Goal: Task Accomplishment & Management: Use online tool/utility

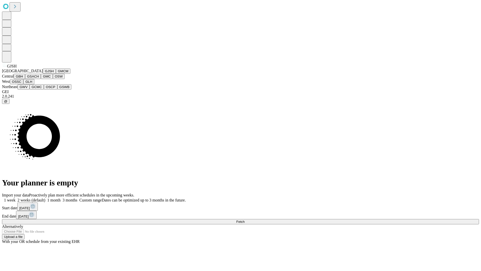
click at [43, 74] on button "GJSH" at bounding box center [49, 70] width 13 height 5
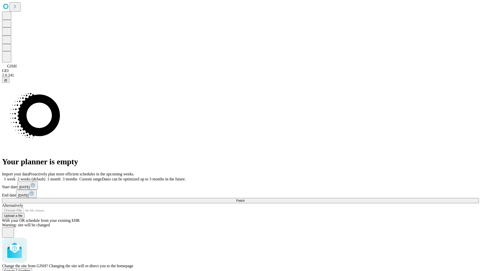
click at [30, 269] on span "Confirm" at bounding box center [25, 271] width 12 height 4
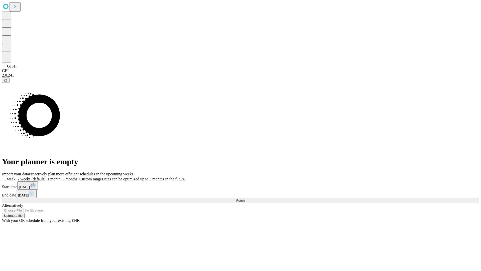
click at [45, 177] on label "2 weeks (default)" at bounding box center [31, 179] width 30 height 4
click at [245, 199] on span "Fetch" at bounding box center [240, 201] width 8 height 4
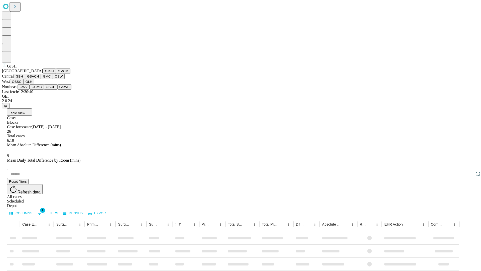
click at [56, 74] on button "GMCM" at bounding box center [63, 70] width 15 height 5
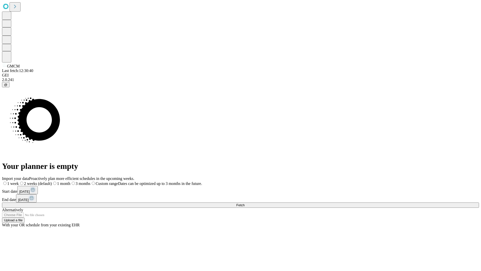
click at [52, 181] on label "2 weeks (default)" at bounding box center [35, 183] width 33 height 4
click at [245, 203] on span "Fetch" at bounding box center [240, 205] width 8 height 4
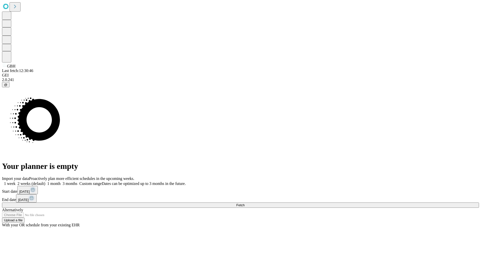
click at [45, 181] on label "2 weeks (default)" at bounding box center [31, 183] width 30 height 4
click at [245, 203] on span "Fetch" at bounding box center [240, 205] width 8 height 4
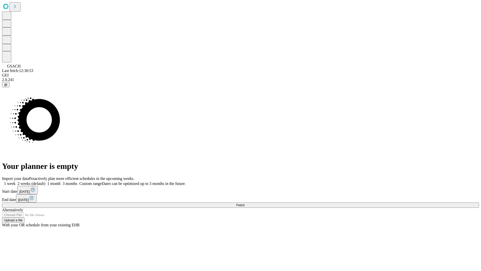
click at [45, 181] on label "2 weeks (default)" at bounding box center [31, 183] width 30 height 4
click at [245, 203] on span "Fetch" at bounding box center [240, 205] width 8 height 4
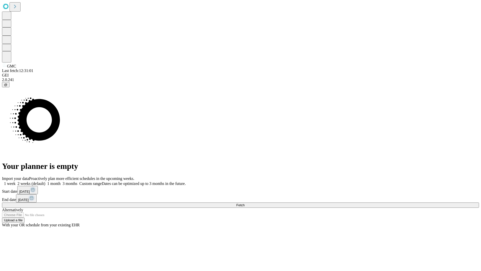
click at [245, 203] on span "Fetch" at bounding box center [240, 205] width 8 height 4
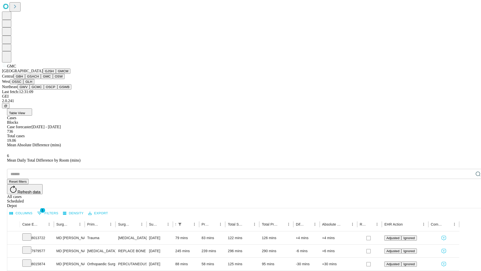
click at [53, 79] on button "OSW" at bounding box center [59, 76] width 12 height 5
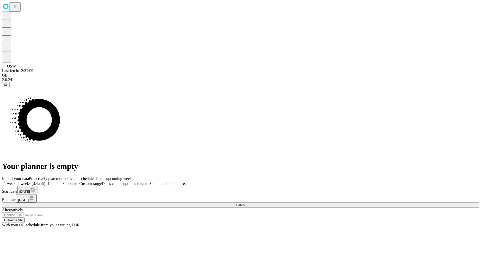
click at [45, 181] on label "2 weeks (default)" at bounding box center [31, 183] width 30 height 4
click at [245, 203] on span "Fetch" at bounding box center [240, 205] width 8 height 4
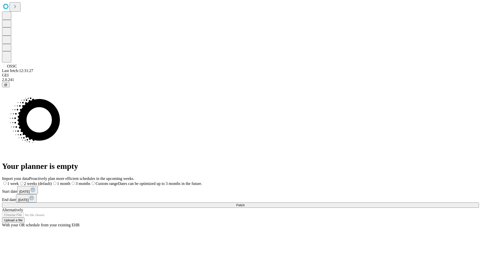
click at [52, 181] on label "2 weeks (default)" at bounding box center [35, 183] width 33 height 4
click at [245, 203] on span "Fetch" at bounding box center [240, 205] width 8 height 4
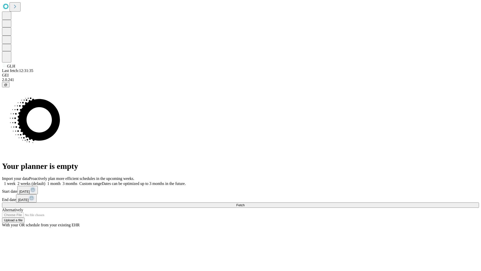
click at [45, 181] on label "2 weeks (default)" at bounding box center [31, 183] width 30 height 4
click at [245, 203] on span "Fetch" at bounding box center [240, 205] width 8 height 4
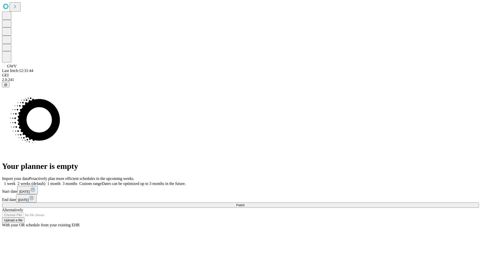
click at [245, 203] on span "Fetch" at bounding box center [240, 205] width 8 height 4
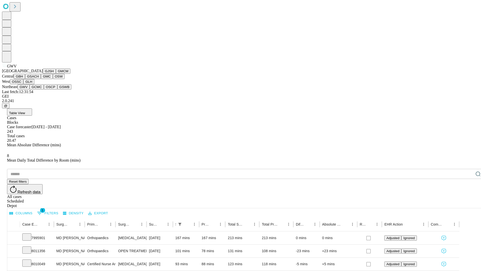
click at [39, 90] on button "GCMC" at bounding box center [37, 86] width 14 height 5
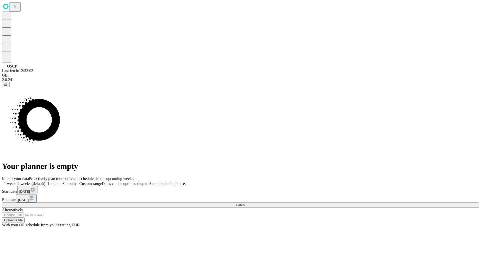
click at [245, 203] on span "Fetch" at bounding box center [240, 205] width 8 height 4
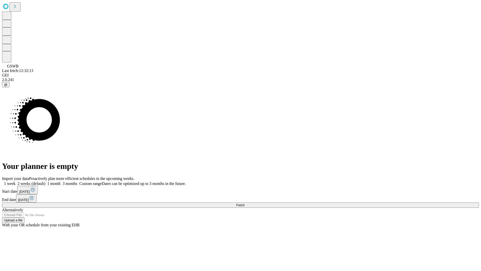
click at [245, 203] on span "Fetch" at bounding box center [240, 205] width 8 height 4
